Goal: Task Accomplishment & Management: Manage account settings

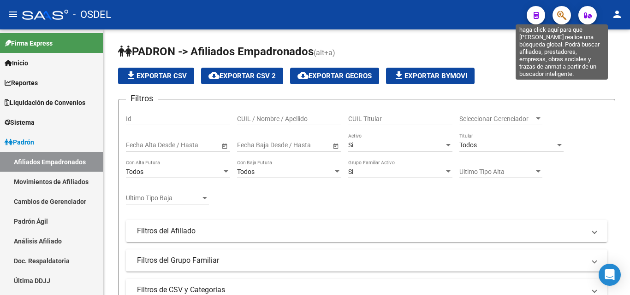
click at [565, 12] on icon "button" at bounding box center [561, 15] width 9 height 11
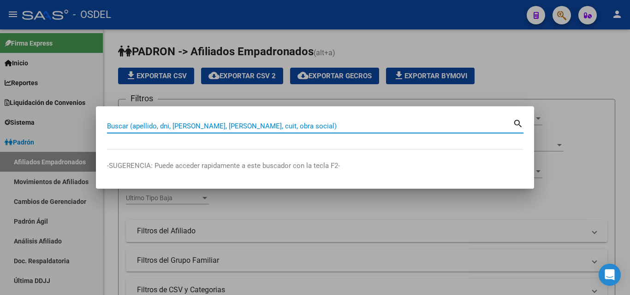
click at [231, 130] on input "Buscar (apellido, dni, [PERSON_NAME], [PERSON_NAME], cuit, obra social)" at bounding box center [310, 126] width 406 height 8
paste input "20415780517"
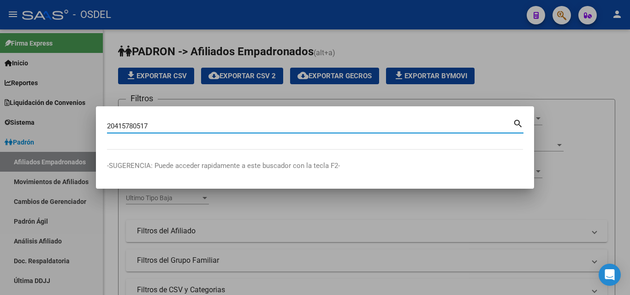
type input "20415780517"
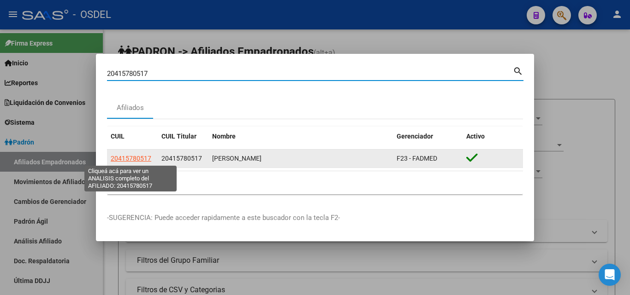
click at [138, 161] on span "20415780517" at bounding box center [131, 158] width 41 height 7
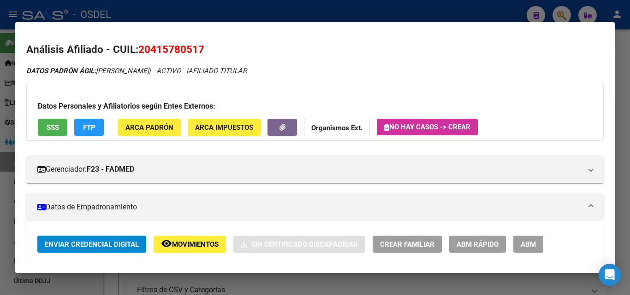
click at [59, 130] on button "SSS" at bounding box center [52, 127] width 29 height 17
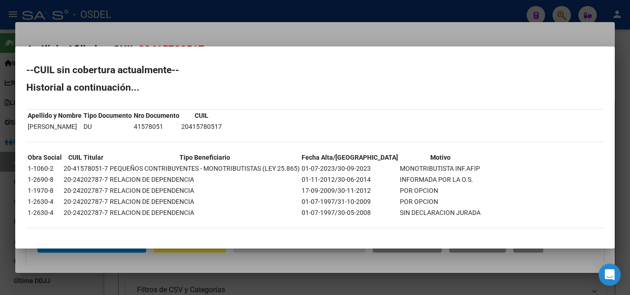
drag, startPoint x: 323, startPoint y: 170, endPoint x: 443, endPoint y: 177, distance: 120.5
click at [443, 177] on tbody "Obra Social CUIL Titular Tipo Beneficiario Fecha Alta/Baja Motivo 1-1060-2 20-4…" at bounding box center [254, 185] width 454 height 65
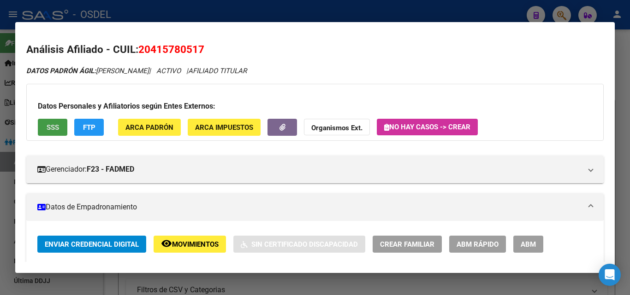
click at [199, 244] on span "Movimientos" at bounding box center [195, 245] width 47 height 8
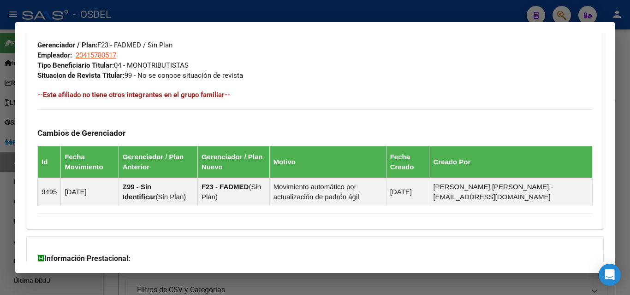
scroll to position [549, 0]
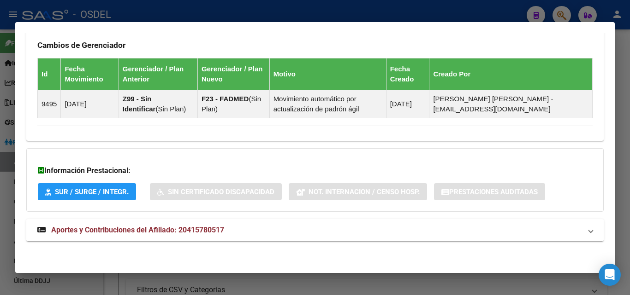
click at [159, 231] on span "Aportes y Contribuciones del Afiliado: 20415780517" at bounding box center [137, 230] width 173 height 9
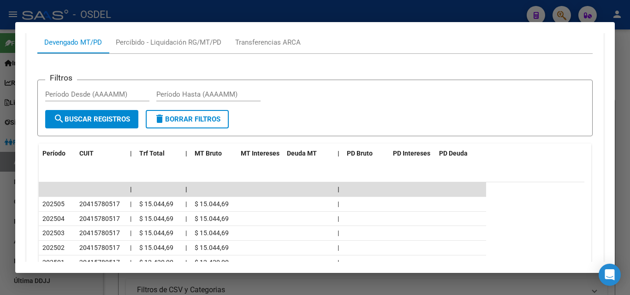
scroll to position [825, 0]
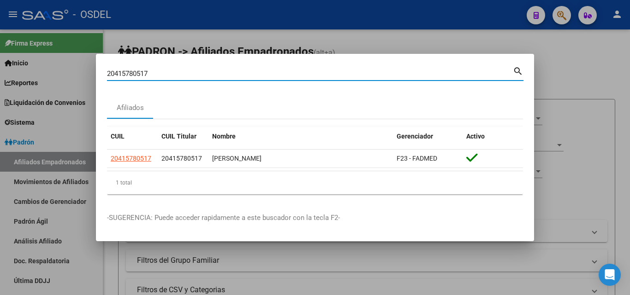
drag, startPoint x: 153, startPoint y: 72, endPoint x: 77, endPoint y: 66, distance: 76.3
click at [77, 66] on div "20415780517 Buscar (apellido, dni, cuil, nro traspaso, cuit, obra social) searc…" at bounding box center [315, 147] width 630 height 295
paste input "207617"
type input "20420761717"
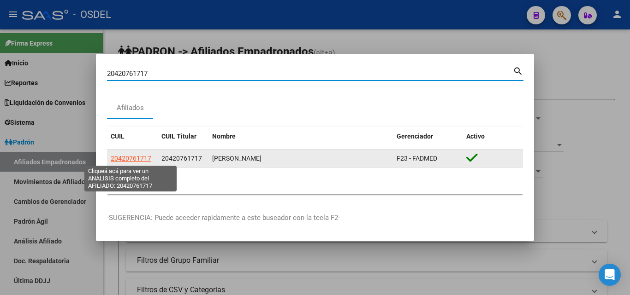
click at [126, 159] on span "20420761717" at bounding box center [131, 158] width 41 height 7
type textarea "20420761717"
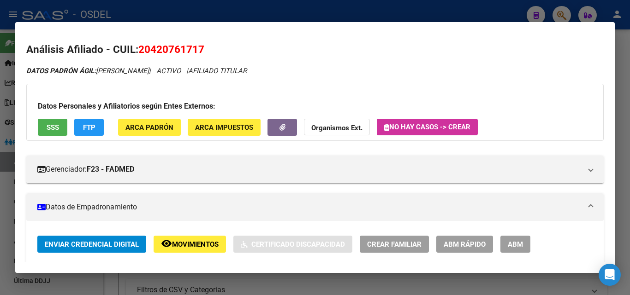
click at [56, 125] on span "SSS" at bounding box center [53, 128] width 12 height 8
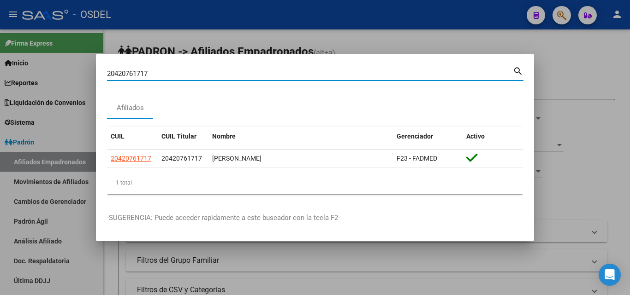
drag, startPoint x: 154, startPoint y: 76, endPoint x: 71, endPoint y: 77, distance: 83.9
click at [71, 77] on div "20420761717 Buscar (apellido, dni, cuil, nro traspaso, cuit, obra social) searc…" at bounding box center [315, 147] width 630 height 295
paste input "279013"
type input "20422790137"
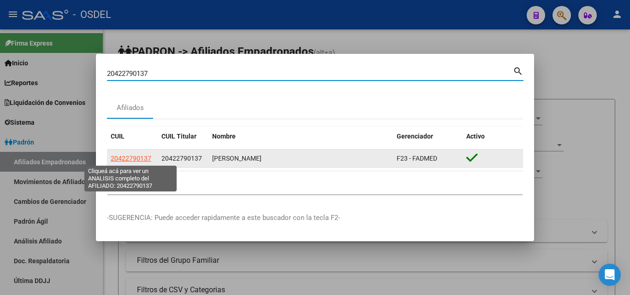
click at [133, 161] on span "20422790137" at bounding box center [131, 158] width 41 height 7
type textarea "20422790137"
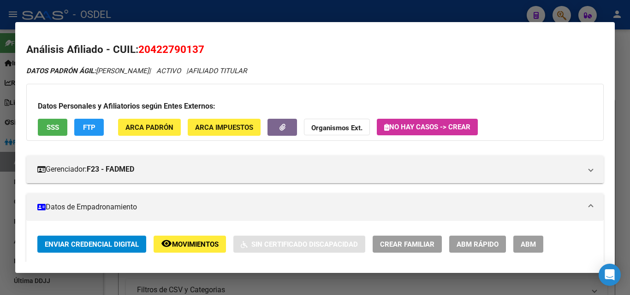
click at [48, 137] on div "Datos Personales y Afiliatorios según Entes Externos: SSS FTP ARCA Padrón ARCA …" at bounding box center [314, 112] width 577 height 57
click at [50, 124] on span "SSS" at bounding box center [53, 128] width 12 height 8
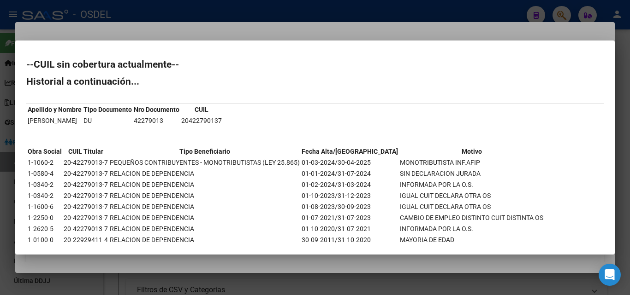
drag, startPoint x: 354, startPoint y: 161, endPoint x: 473, endPoint y: 164, distance: 118.9
click at [473, 164] on tr "1-1060-2 20-42279013-7 PEQUEÑOS CONTRIBUYENTES - MONOTRIBUTISTAS (LEY 25.865) 0…" at bounding box center [285, 163] width 516 height 10
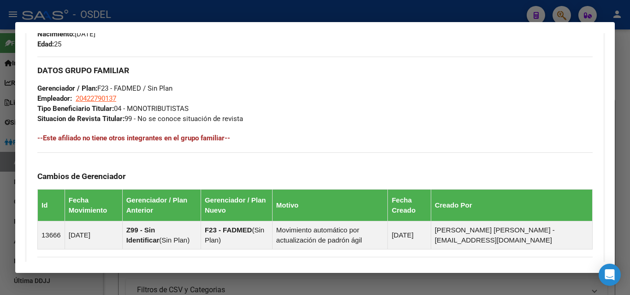
scroll to position [549, 0]
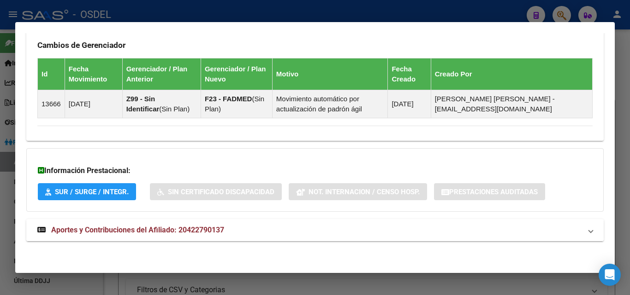
click at [178, 229] on span "Aportes y Contribuciones del Afiliado: 20422790137" at bounding box center [137, 230] width 173 height 9
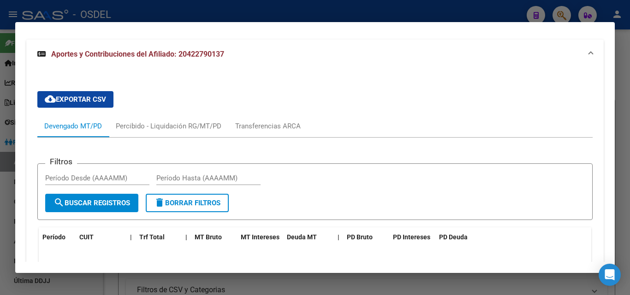
scroll to position [779, 0]
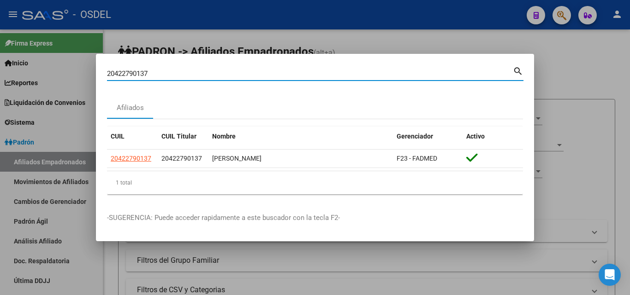
drag, startPoint x: 169, startPoint y: 74, endPoint x: 82, endPoint y: 71, distance: 87.6
click at [82, 71] on div "20422790137 Buscar (apellido, dni, cuil, nro traspaso, cuit, obra social) searc…" at bounding box center [315, 147] width 630 height 295
paste input "41677884"
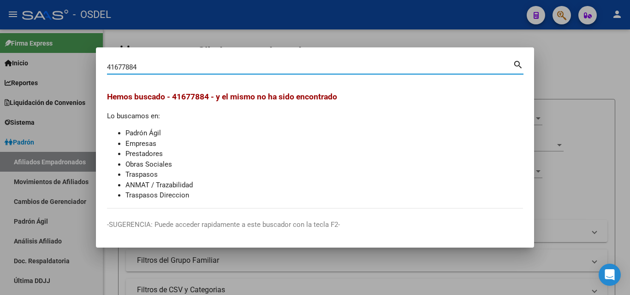
drag, startPoint x: 163, startPoint y: 65, endPoint x: 40, endPoint y: 67, distance: 123.5
click at [40, 67] on div "41677884 Buscar (apellido, dni, cuil, nro traspaso, cuit, obra social) search H…" at bounding box center [315, 147] width 630 height 295
paste input "27- 41677884-7"
click at [118, 68] on input "27- 41677884-7" at bounding box center [310, 67] width 406 height 8
click at [148, 66] on input "2741677884-7" at bounding box center [310, 67] width 406 height 8
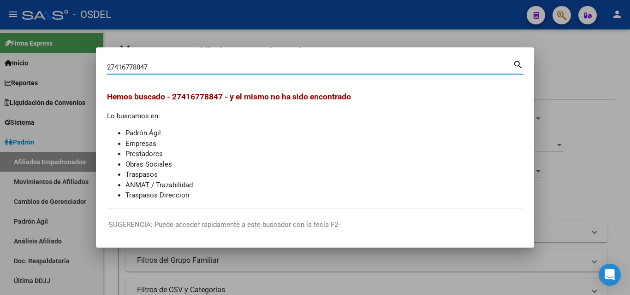
drag, startPoint x: 158, startPoint y: 64, endPoint x: 83, endPoint y: 71, distance: 74.6
click at [83, 71] on div "27416778847 Buscar (apellido, dni, cuil, nro traspaso, cuit, obra social) searc…" at bounding box center [315, 147] width 630 height 295
paste input "36521923"
type input "36521923"
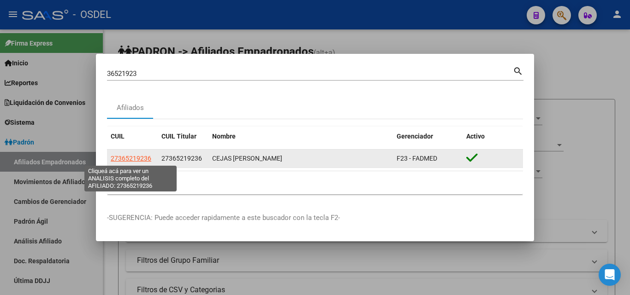
click at [138, 157] on span "27365219236" at bounding box center [131, 158] width 41 height 7
type textarea "27365219236"
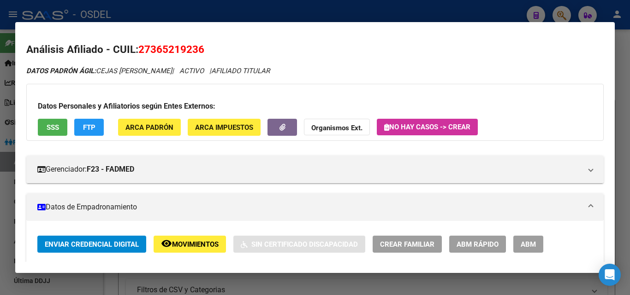
click at [49, 124] on span "SSS" at bounding box center [53, 128] width 12 height 8
click at [208, 244] on span "Movimientos" at bounding box center [195, 245] width 47 height 8
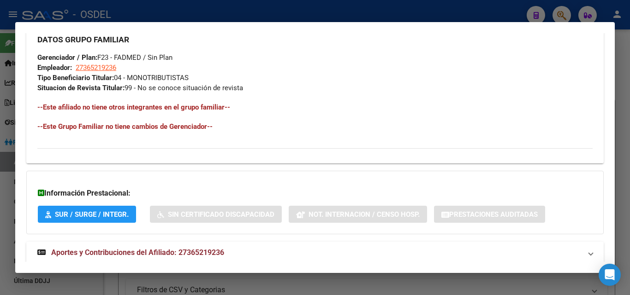
scroll to position [471, 0]
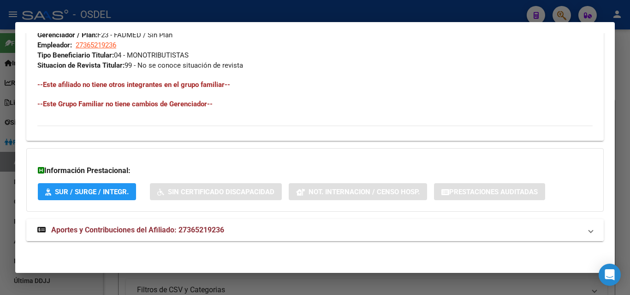
click at [136, 229] on span "Aportes y Contribuciones del Afiliado: 27365219236" at bounding box center [137, 230] width 173 height 9
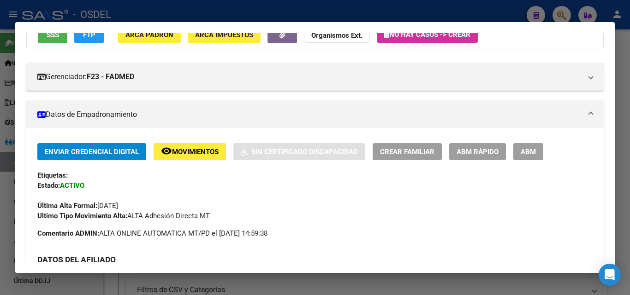
scroll to position [92, 0]
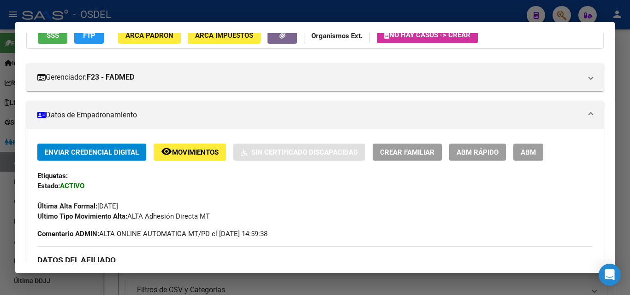
click at [527, 153] on span "ABM" at bounding box center [527, 152] width 15 height 8
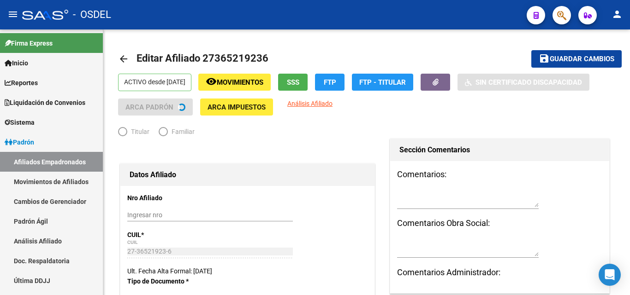
radio input "true"
type input "27-36521923-6"
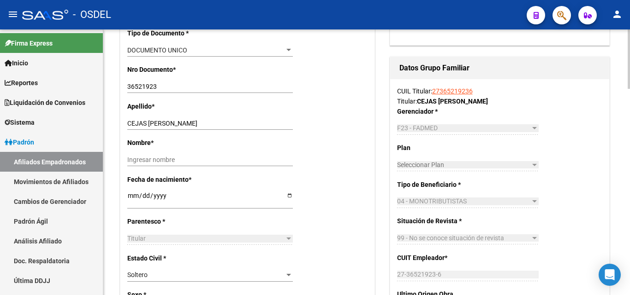
scroll to position [277, 0]
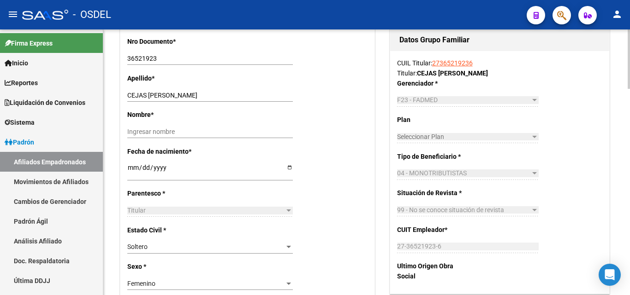
click at [172, 167] on input "[DATE]" at bounding box center [209, 171] width 165 height 14
click at [167, 165] on input "[DATE]" at bounding box center [209, 171] width 165 height 14
click at [155, 168] on input "[DATE]" at bounding box center [209, 171] width 165 height 14
click at [133, 164] on div "[DATE] Ingresar fecha" at bounding box center [209, 171] width 165 height 18
type input "[DATE]"
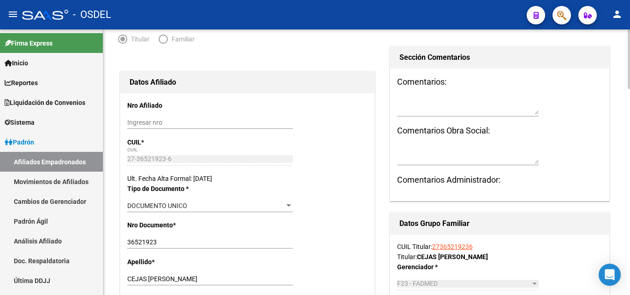
scroll to position [92, 0]
click at [149, 125] on input "Ingresar nro" at bounding box center [209, 123] width 165 height 8
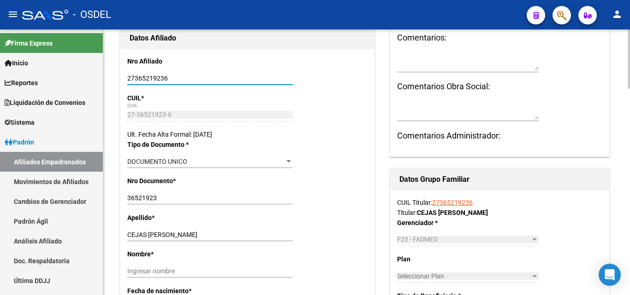
scroll to position [0, 0]
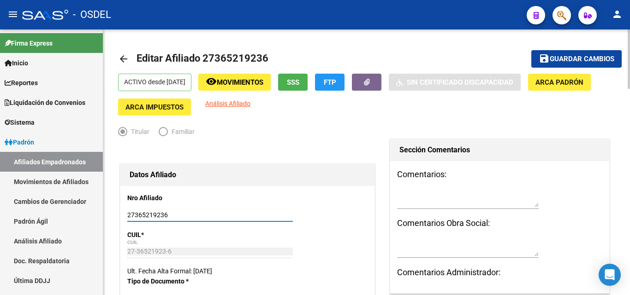
type input "27365219236"
click at [598, 56] on span "Guardar cambios" at bounding box center [581, 59] width 65 height 8
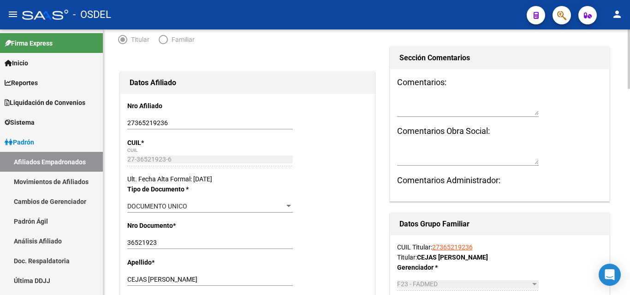
scroll to position [184, 0]
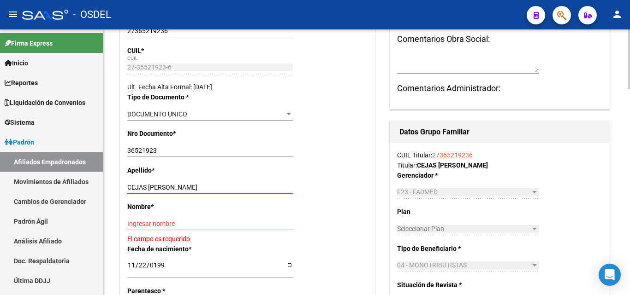
drag, startPoint x: 192, startPoint y: 185, endPoint x: 149, endPoint y: 188, distance: 43.4
click at [149, 188] on input "CEJAS [PERSON_NAME]" at bounding box center [209, 188] width 165 height 8
click at [148, 222] on input "Ingresar nombre" at bounding box center [209, 224] width 165 height 8
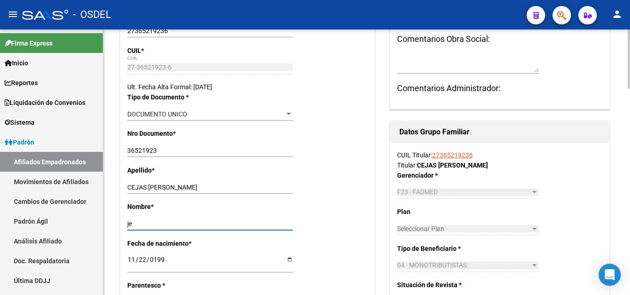
type input "j"
type input "[PERSON_NAME]"
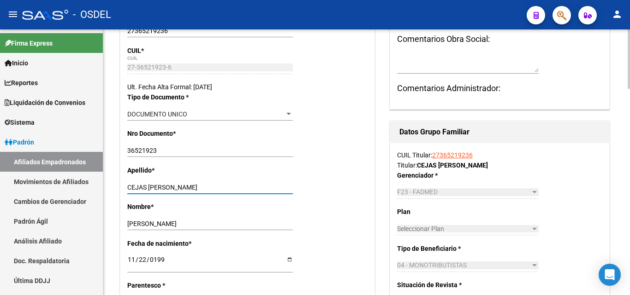
drag, startPoint x: 150, startPoint y: 188, endPoint x: 205, endPoint y: 187, distance: 54.9
click at [205, 187] on input "CEJAS [PERSON_NAME]" at bounding box center [209, 188] width 165 height 8
type input "CEJAS"
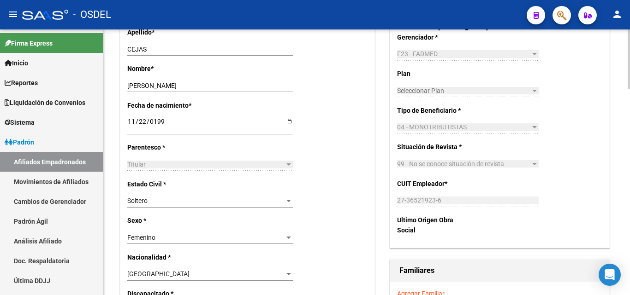
scroll to position [0, 0]
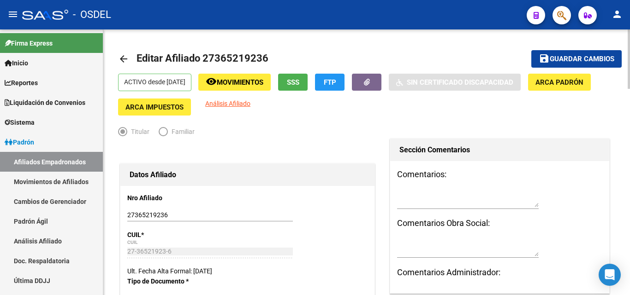
click at [578, 57] on span "Guardar cambios" at bounding box center [581, 59] width 65 height 8
click at [254, 82] on span "Movimientos" at bounding box center [240, 82] width 47 height 8
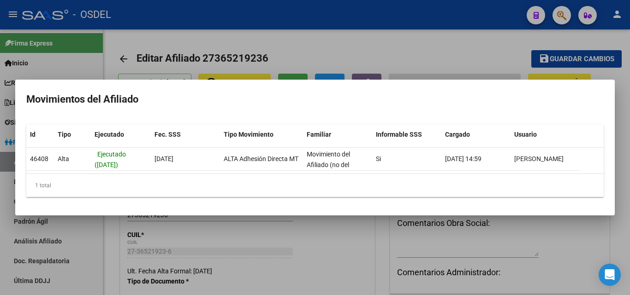
click at [348, 227] on div at bounding box center [315, 147] width 630 height 295
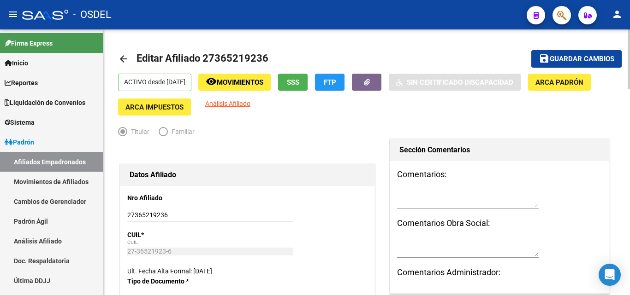
click at [592, 60] on span "Guardar cambios" at bounding box center [581, 59] width 65 height 8
